Goal: Find specific page/section: Find specific page/section

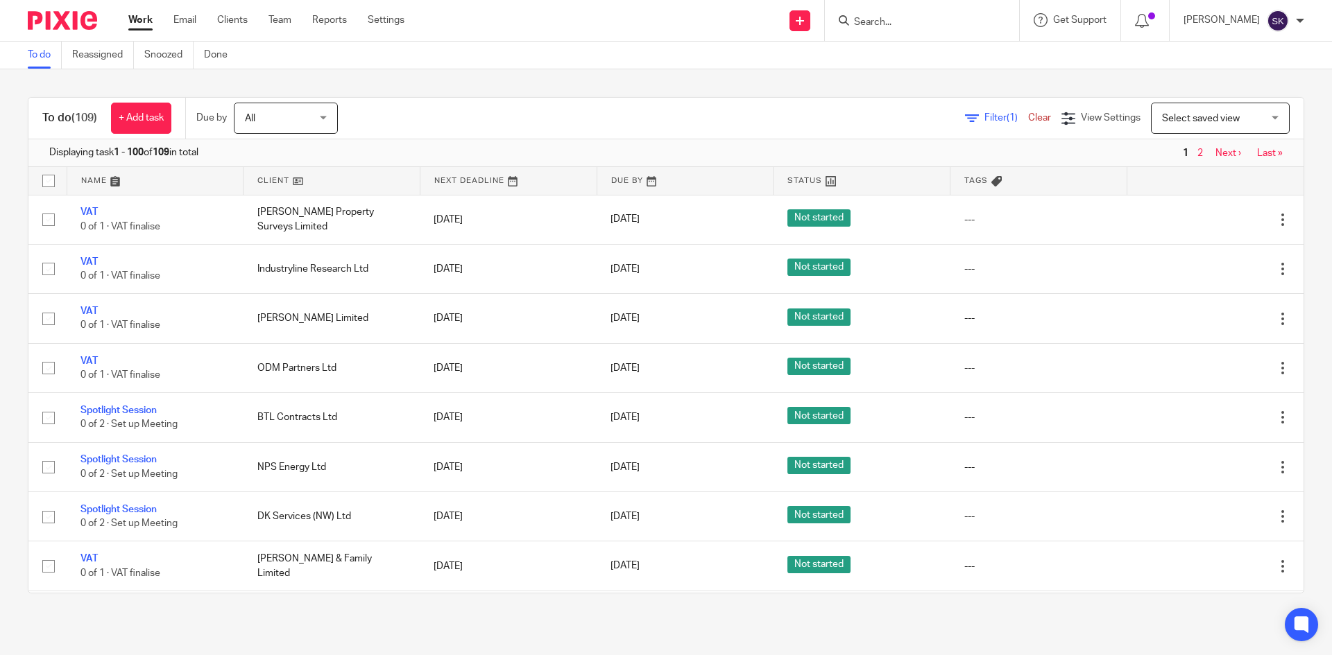
click at [876, 19] on input "Search" at bounding box center [914, 23] width 125 height 12
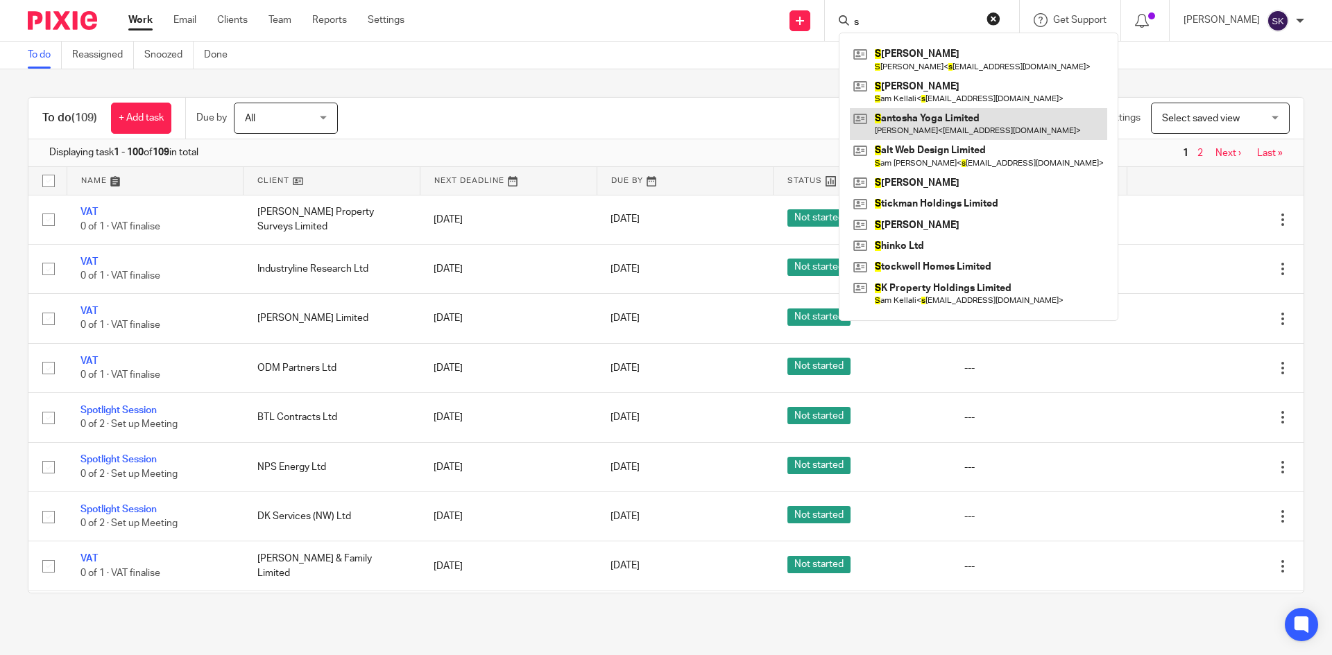
type input "s"
click at [876, 125] on link at bounding box center [978, 124] width 257 height 32
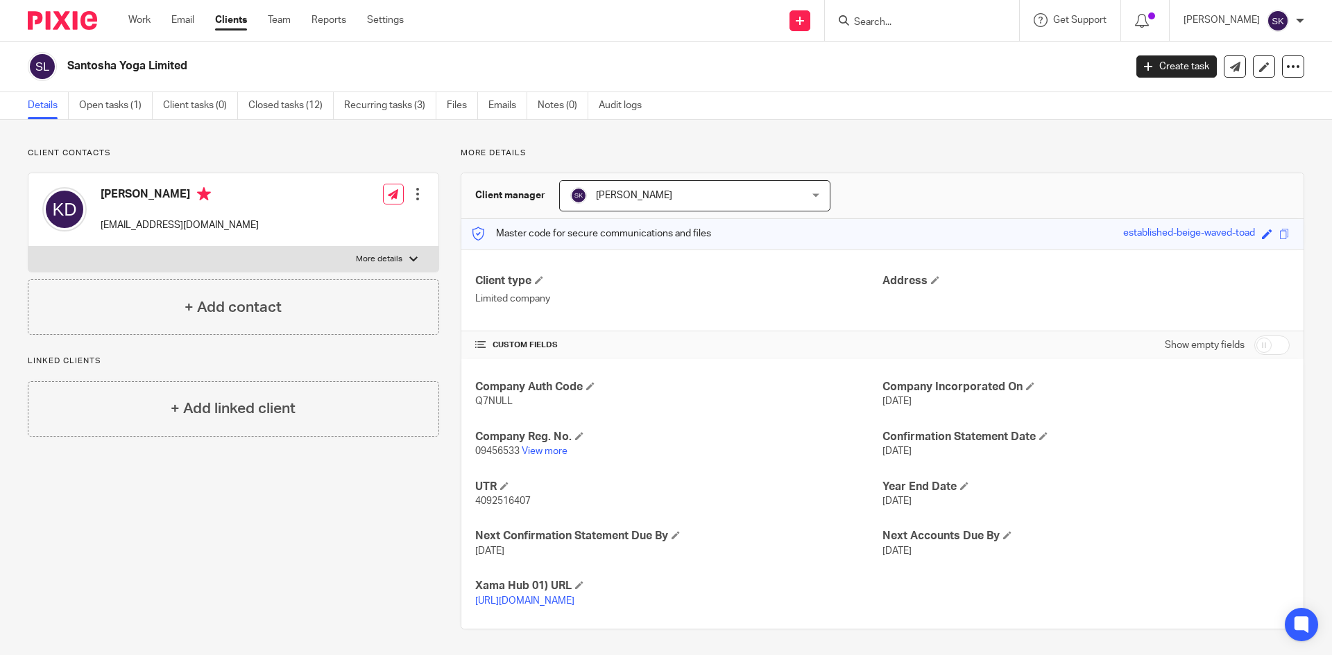
click at [494, 451] on span "09456533" at bounding box center [497, 452] width 44 height 10
copy p "09456533"
click at [503, 400] on span "Q7NULL" at bounding box center [493, 402] width 37 height 10
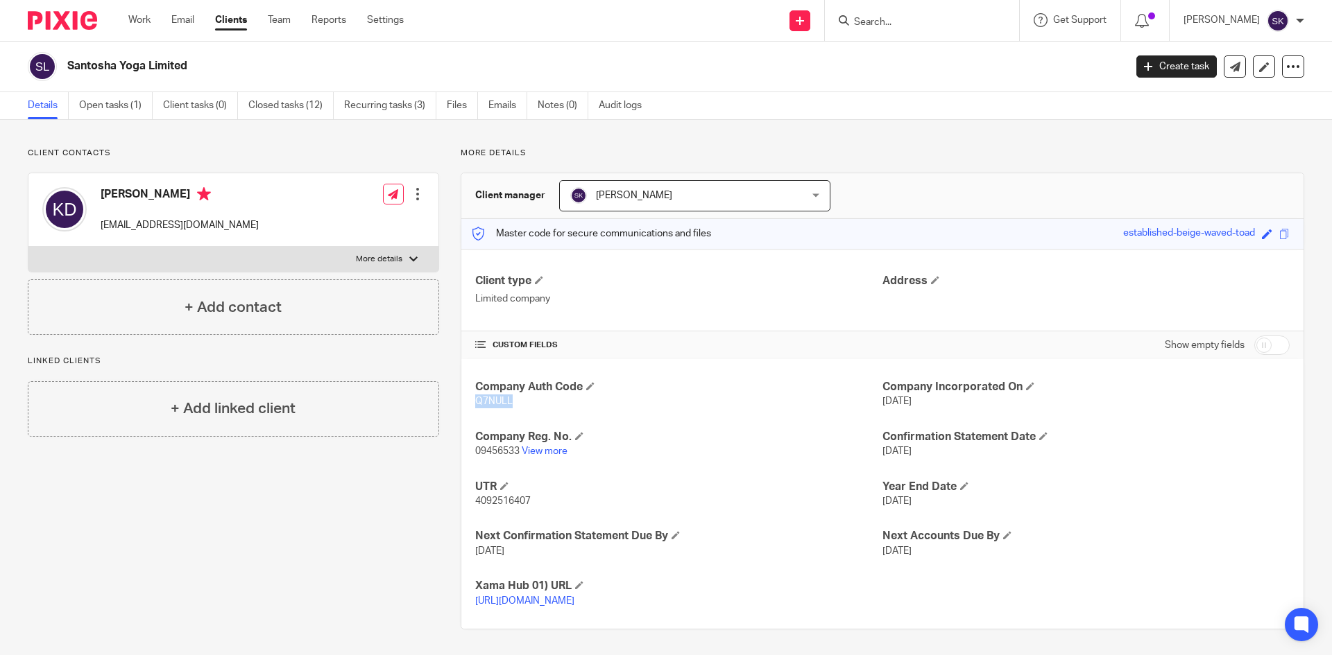
copy span "Q7NULL"
